Goal: Information Seeking & Learning: Understand process/instructions

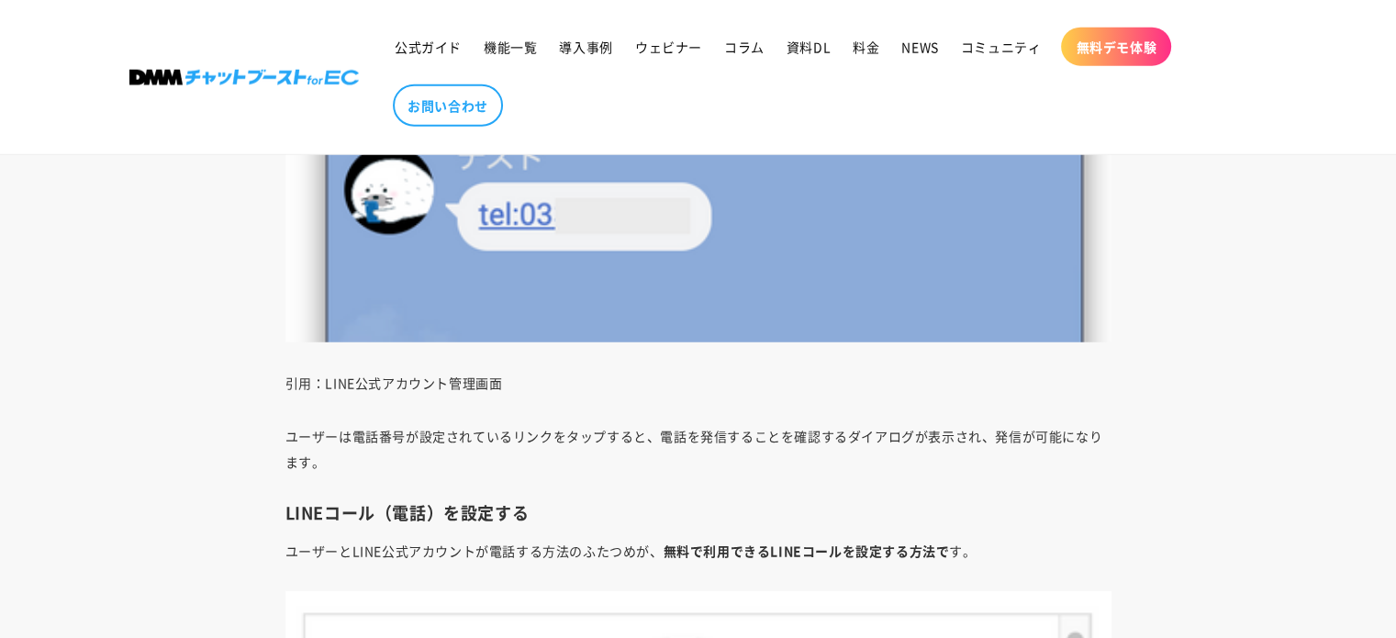
scroll to position [4956, 0]
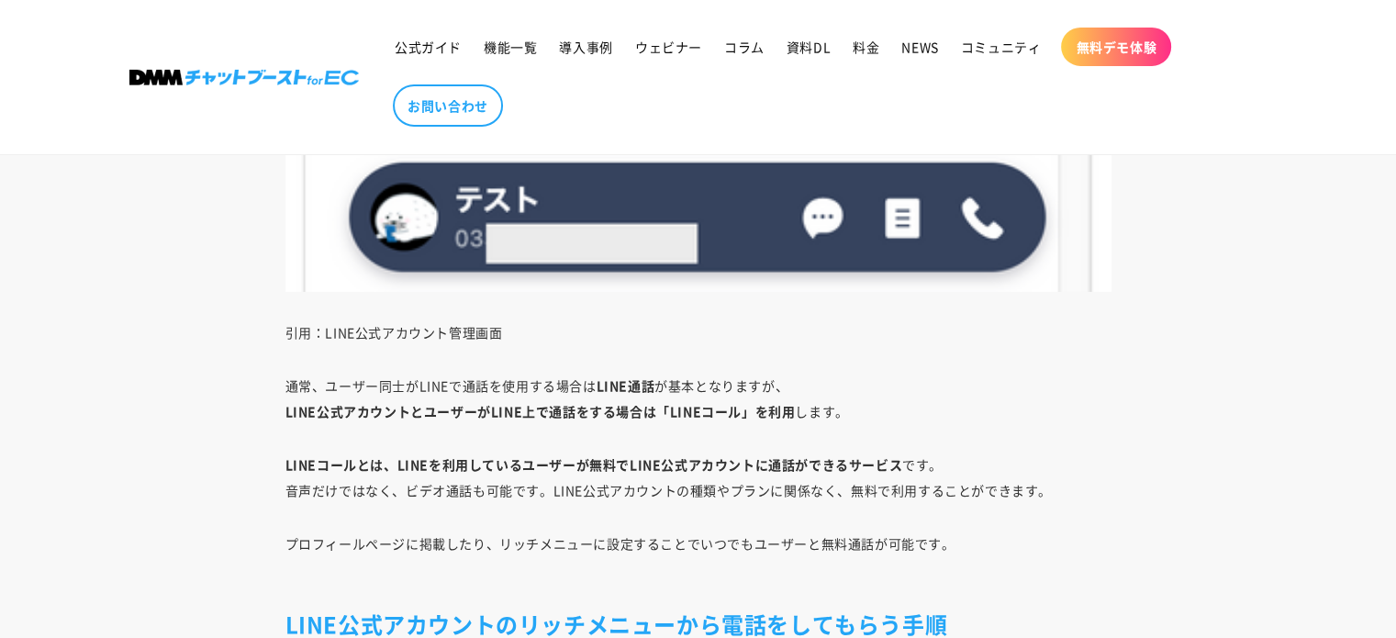
scroll to position [6333, 0]
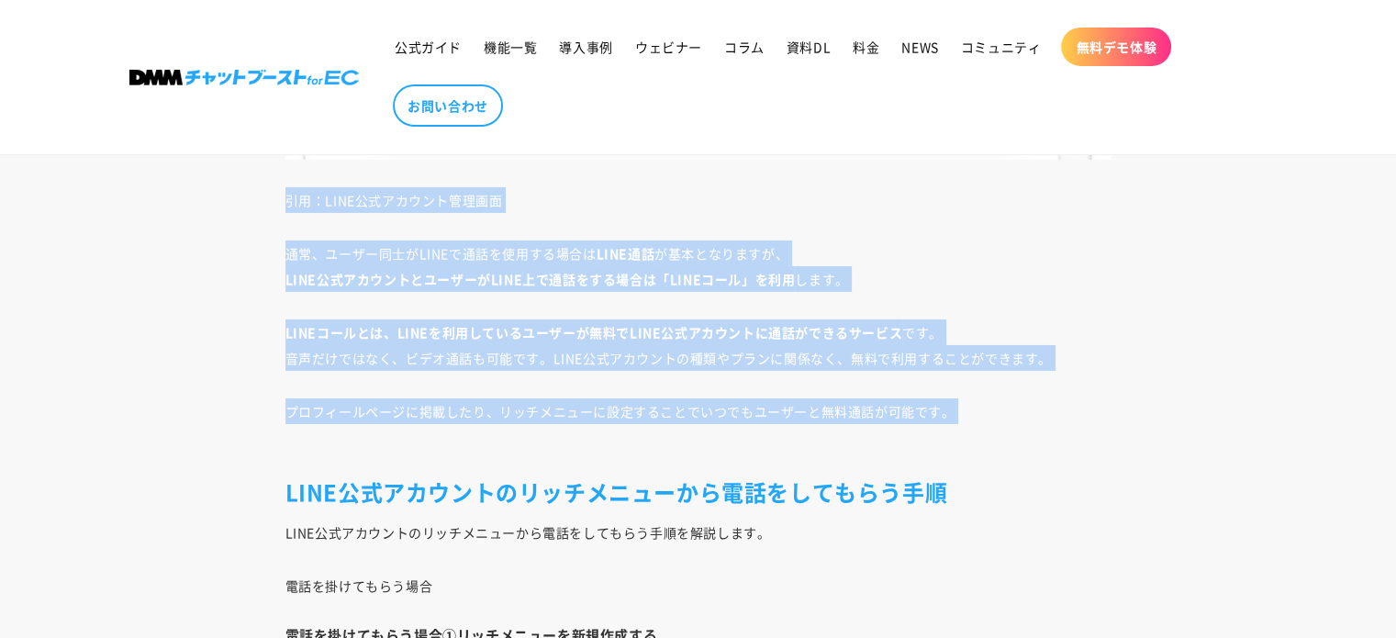
drag, startPoint x: 1013, startPoint y: 429, endPoint x: 240, endPoint y: 198, distance: 806.4
drag, startPoint x: 241, startPoint y: 186, endPoint x: 973, endPoint y: 432, distance: 771.7
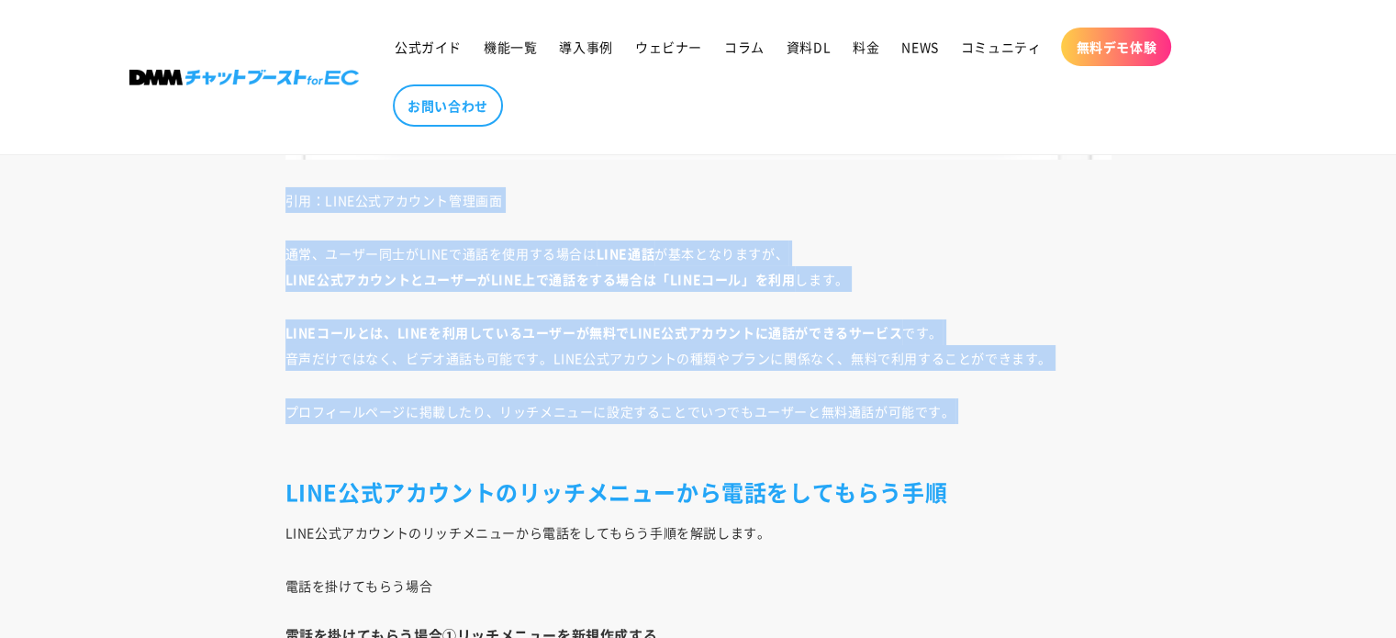
click at [973, 432] on p "プロフィールページに掲載したり、リッチメニューに設定することでいつでもユーザーと無料通話が可能です。" at bounding box center [698, 423] width 826 height 51
drag, startPoint x: 988, startPoint y: 425, endPoint x: 280, endPoint y: 190, distance: 745.6
drag, startPoint x: 274, startPoint y: 187, endPoint x: 1075, endPoint y: 410, distance: 831.7
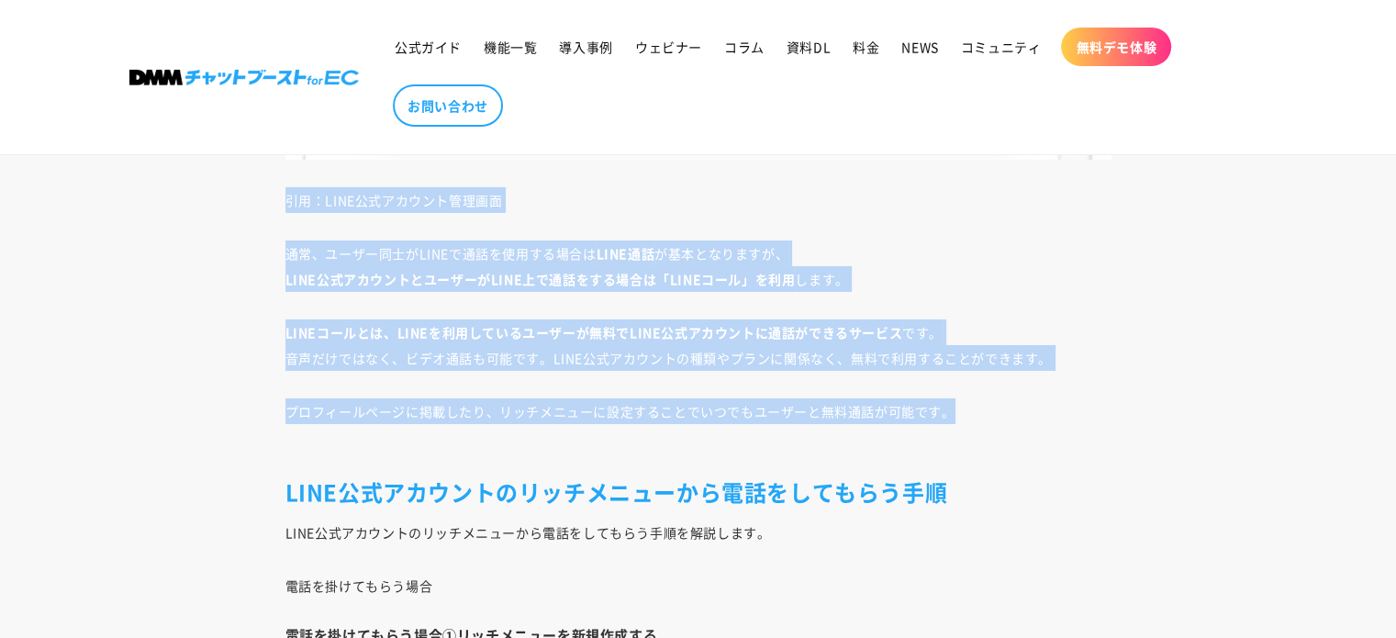
drag, startPoint x: 1075, startPoint y: 410, endPoint x: 1075, endPoint y: 427, distance: 16.5
click at [1076, 410] on p "プロフィールページに掲載したり、リッチメニューに設定することでいつでもユーザーと無料通話が可能です。" at bounding box center [698, 423] width 826 height 51
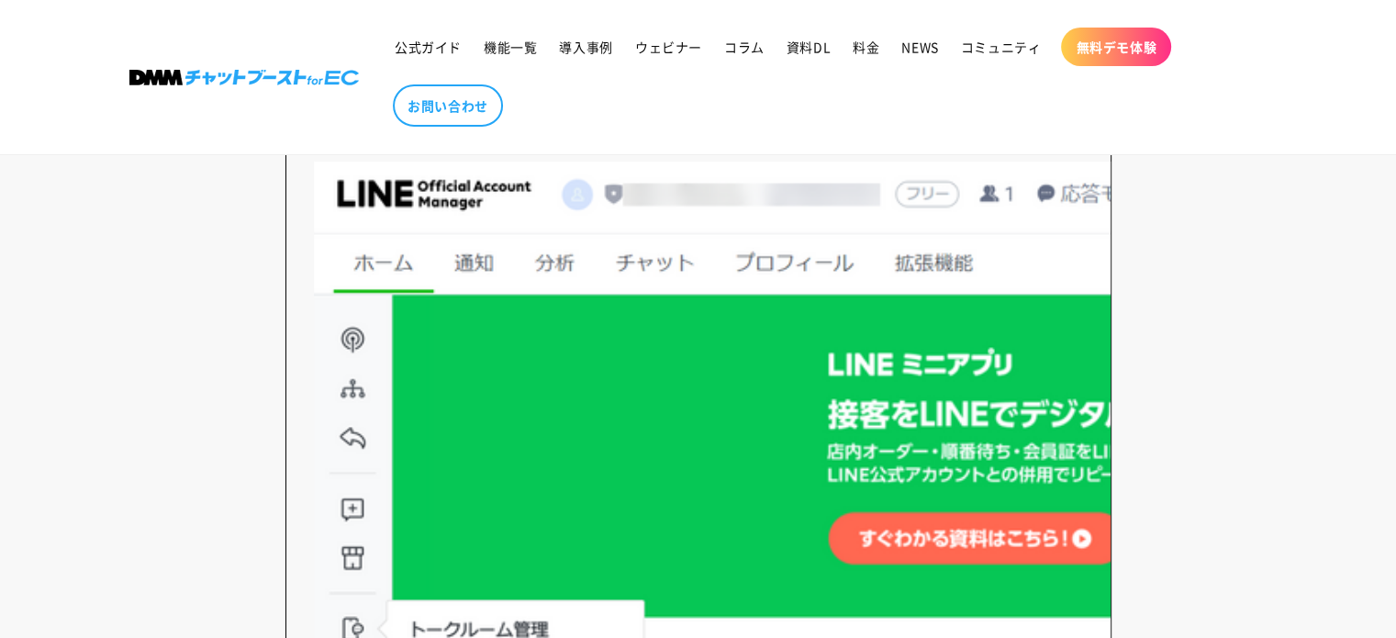
scroll to position [7067, 0]
